Goal: Check status: Check status

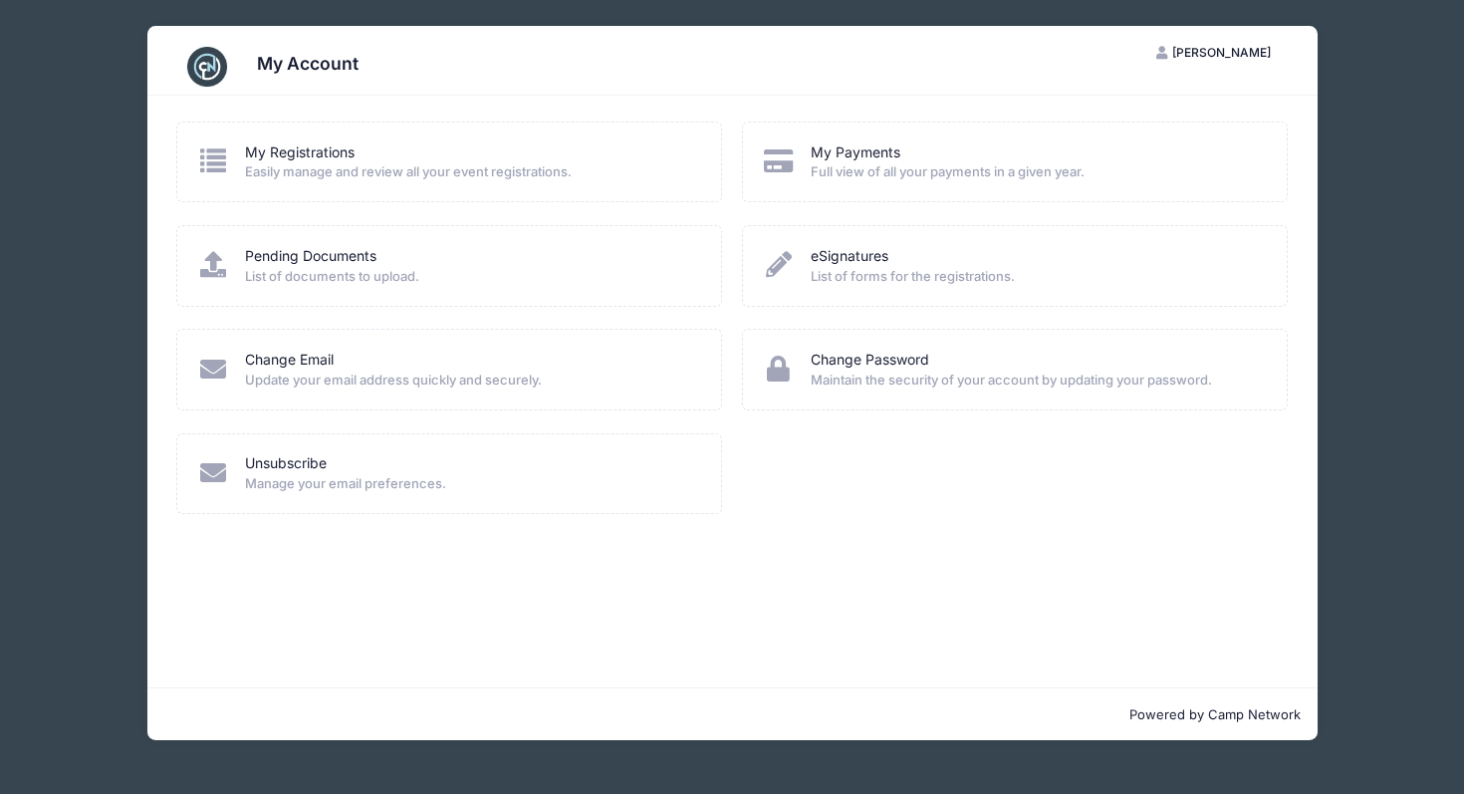
click at [852, 177] on span "Full view of all your payments in a given year." at bounding box center [1036, 172] width 450 height 20
click at [861, 151] on link "My Payments" at bounding box center [856, 152] width 90 height 21
click at [318, 154] on link "My Registrations" at bounding box center [300, 152] width 110 height 21
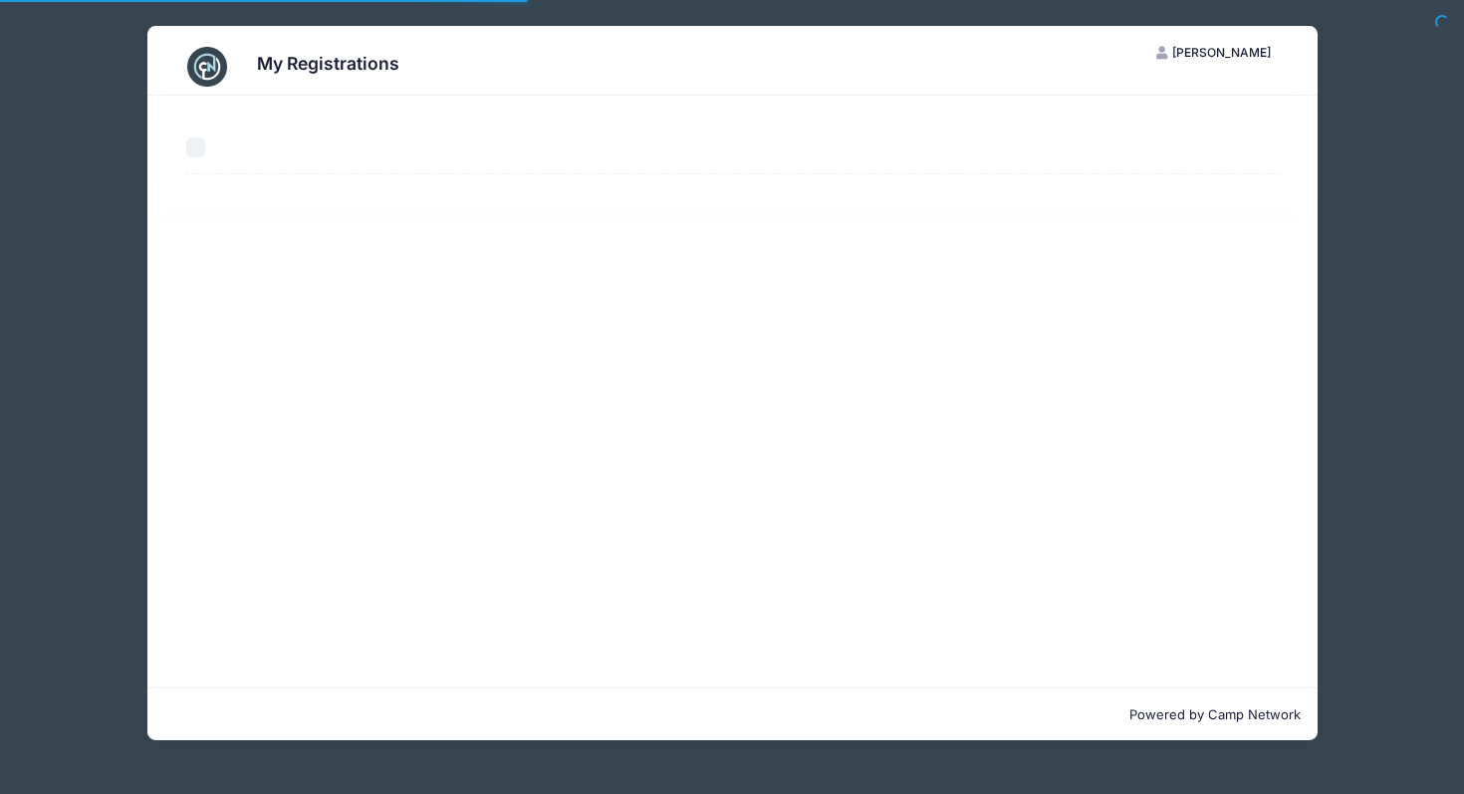
select select "50"
